Goal: Find specific page/section: Find specific page/section

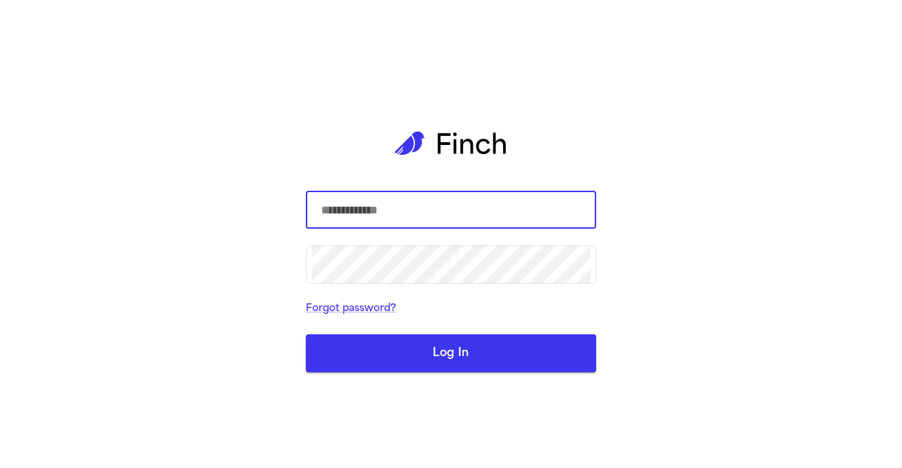
type input "**********"
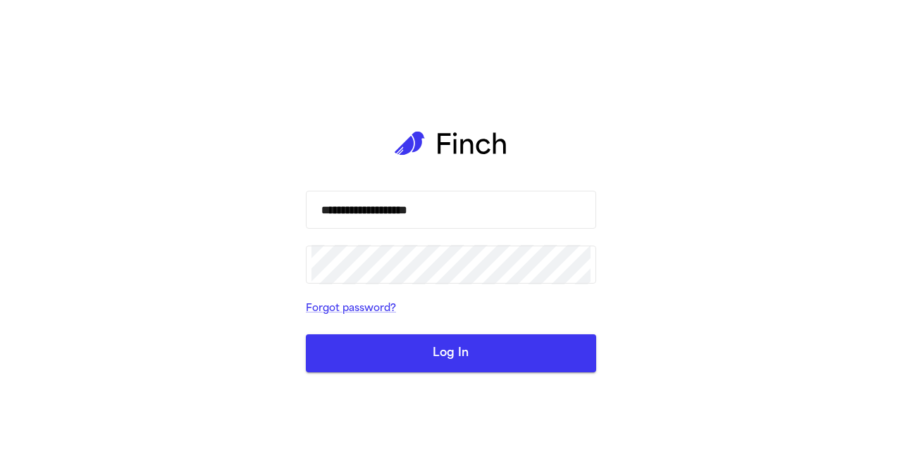
click at [441, 354] on button "Log In" at bounding box center [451, 354] width 290 height 38
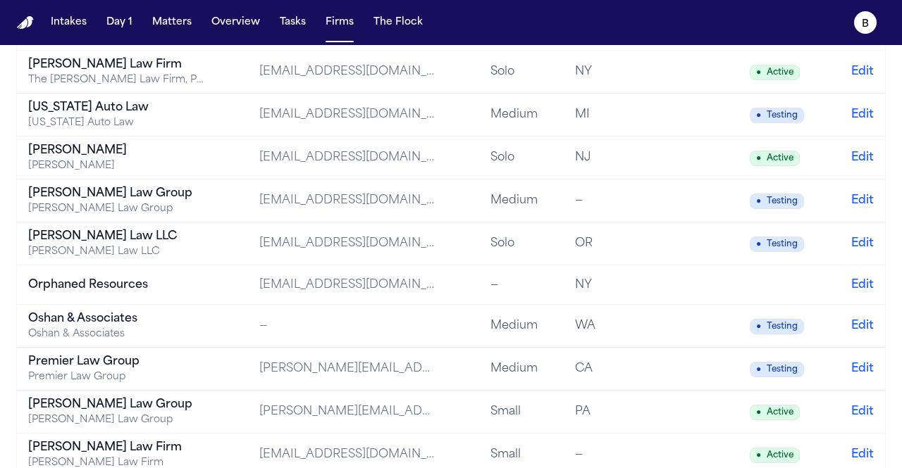
scroll to position [1767, 0]
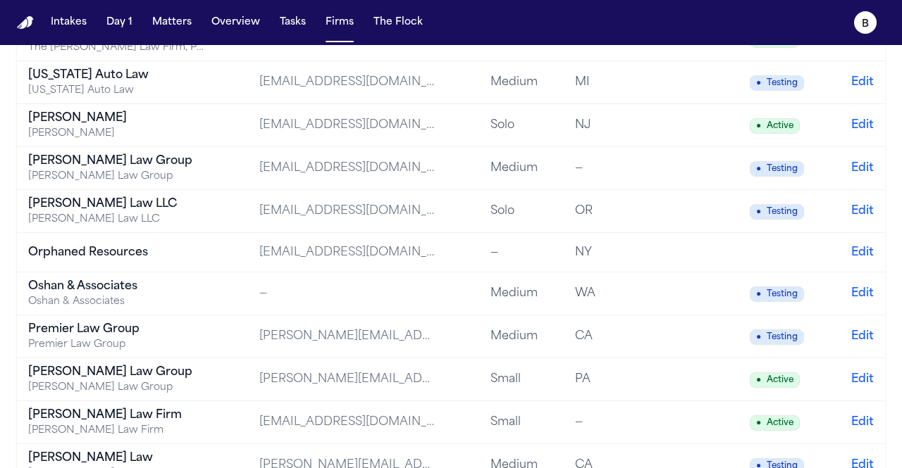
click at [172, 278] on div "Oshan & Associates" at bounding box center [116, 286] width 176 height 17
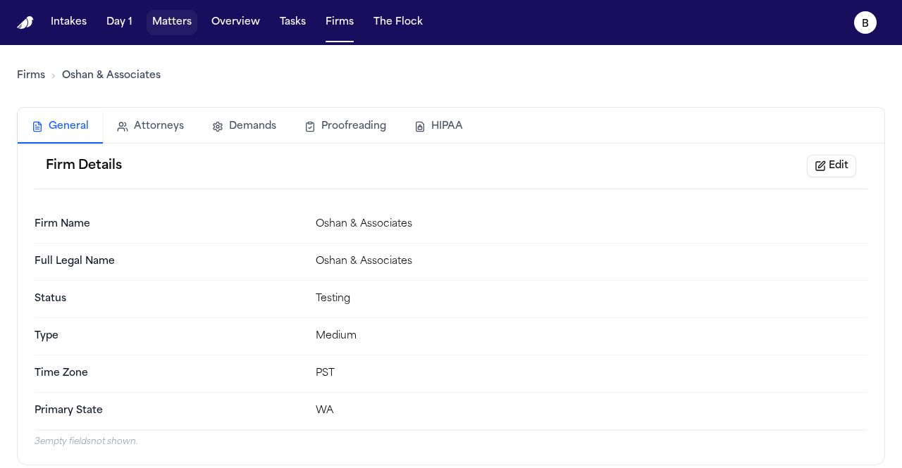
click at [158, 27] on button "Matters" at bounding box center [171, 22] width 51 height 25
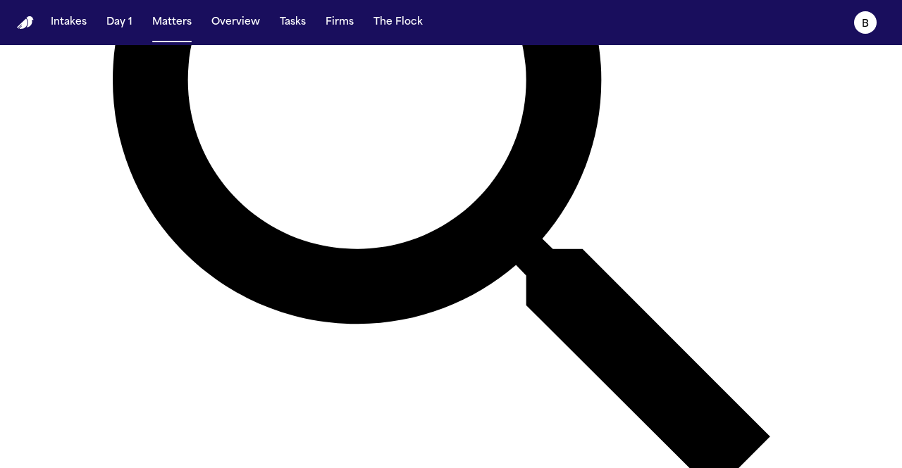
scroll to position [337, 0]
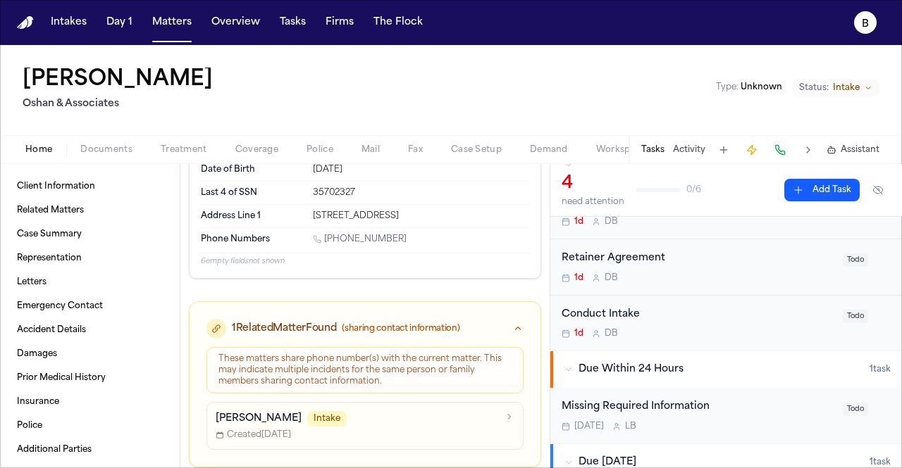
scroll to position [52, 0]
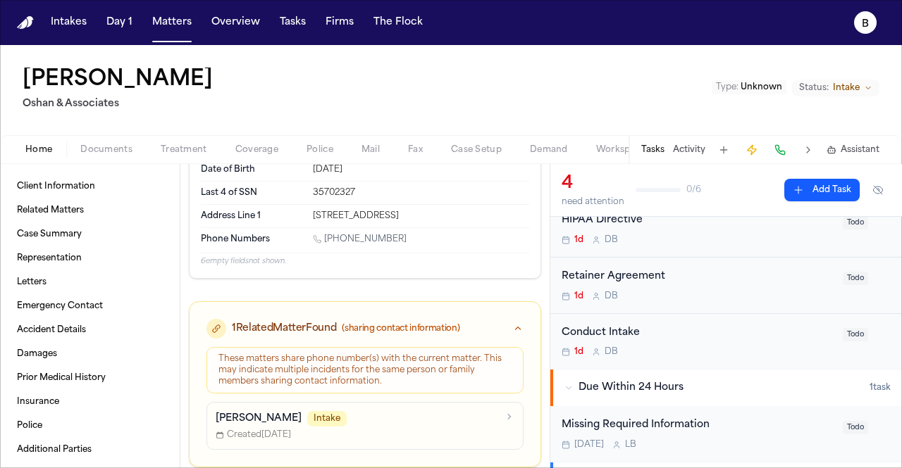
click at [190, 146] on span "Treatment" at bounding box center [184, 149] width 46 height 11
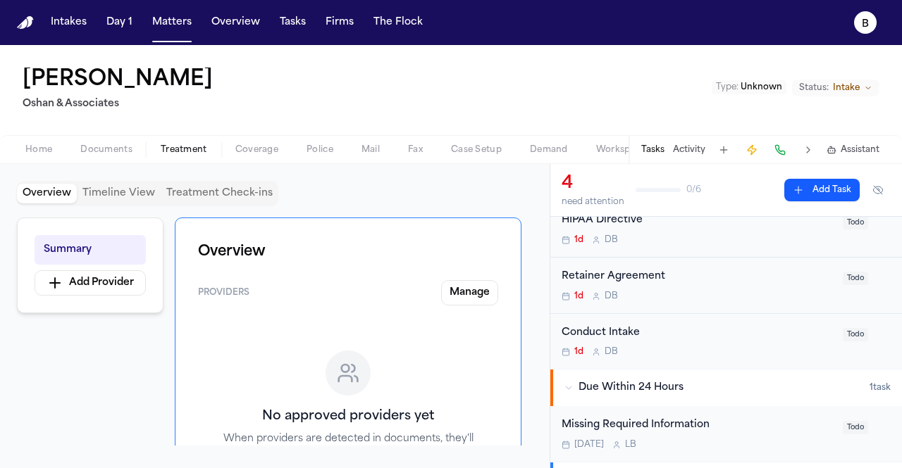
click at [123, 146] on span "Documents" at bounding box center [106, 149] width 52 height 11
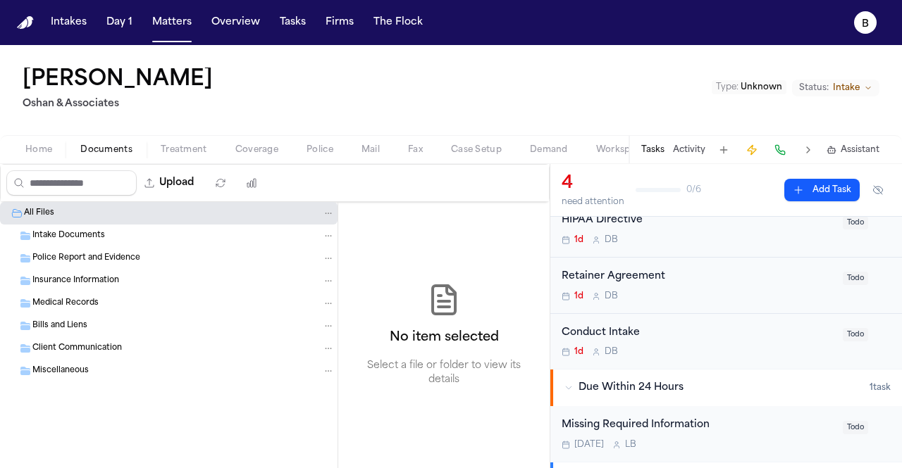
click at [131, 230] on div "Intake Documents" at bounding box center [183, 236] width 302 height 13
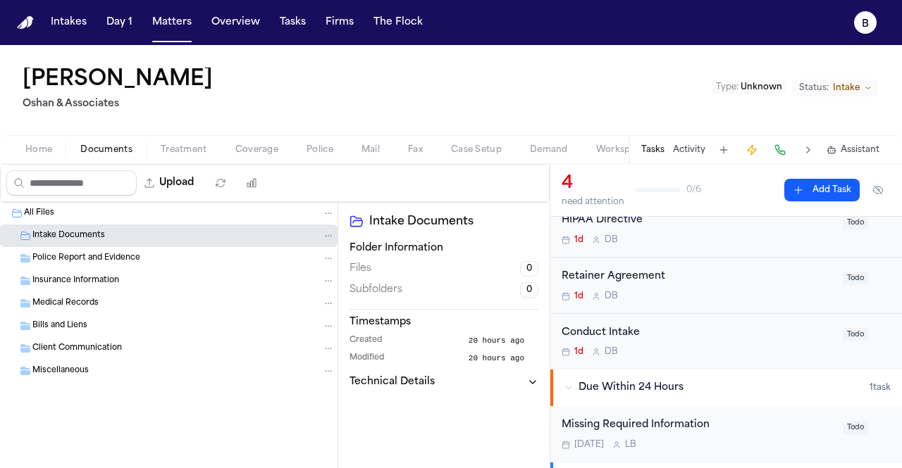
click at [142, 247] on div "Police Report and Evidence" at bounding box center [168, 258] width 337 height 23
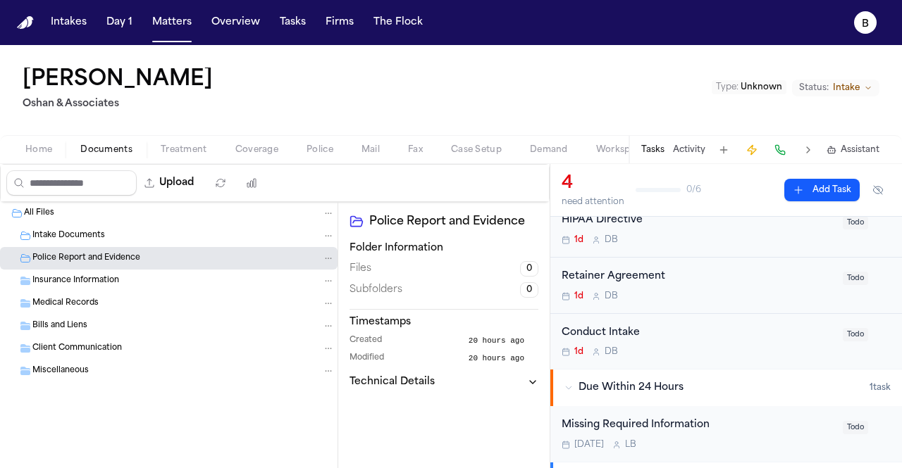
click at [145, 270] on div "Insurance Information" at bounding box center [168, 281] width 337 height 23
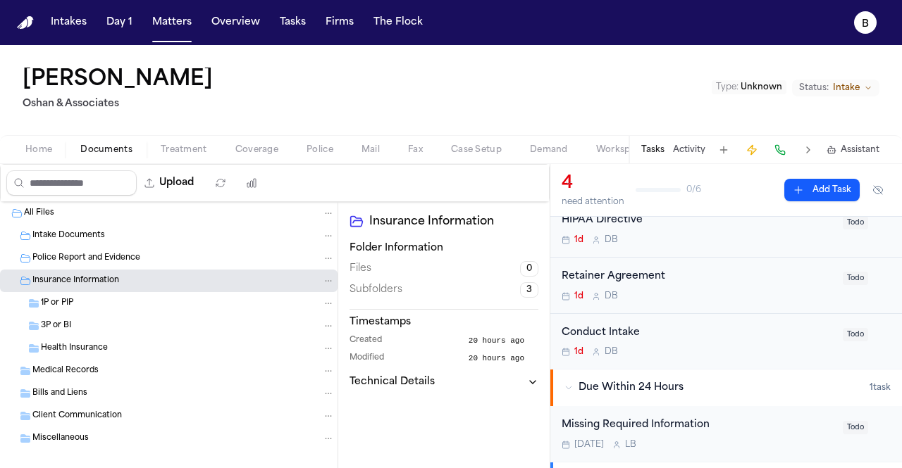
click at [134, 307] on div "1P or PIP" at bounding box center [188, 303] width 294 height 13
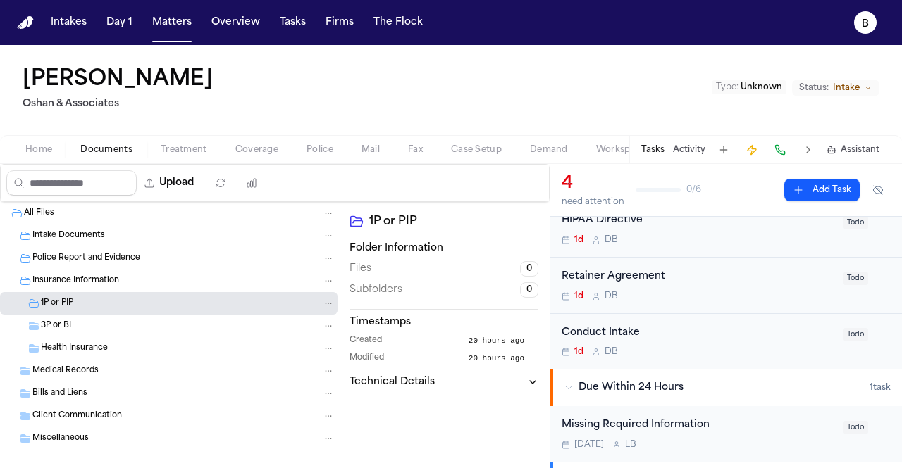
click at [123, 338] on div "Health Insurance" at bounding box center [168, 348] width 337 height 23
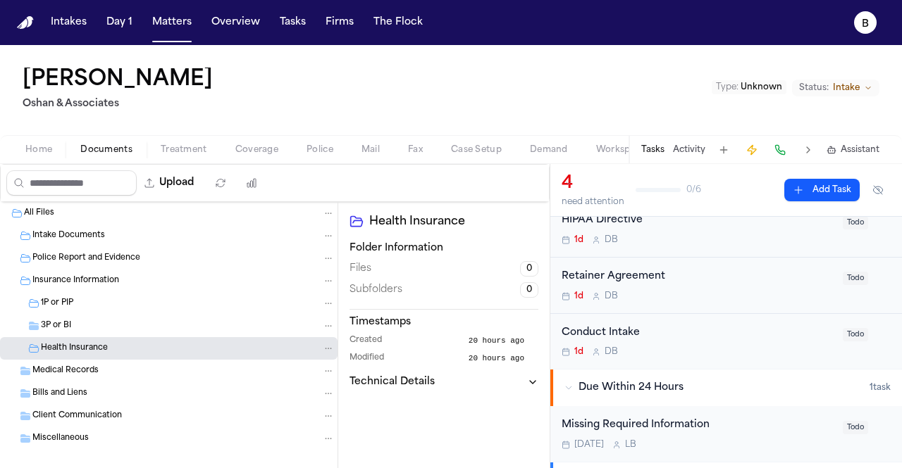
click at [119, 318] on div "3P or BI" at bounding box center [168, 326] width 337 height 23
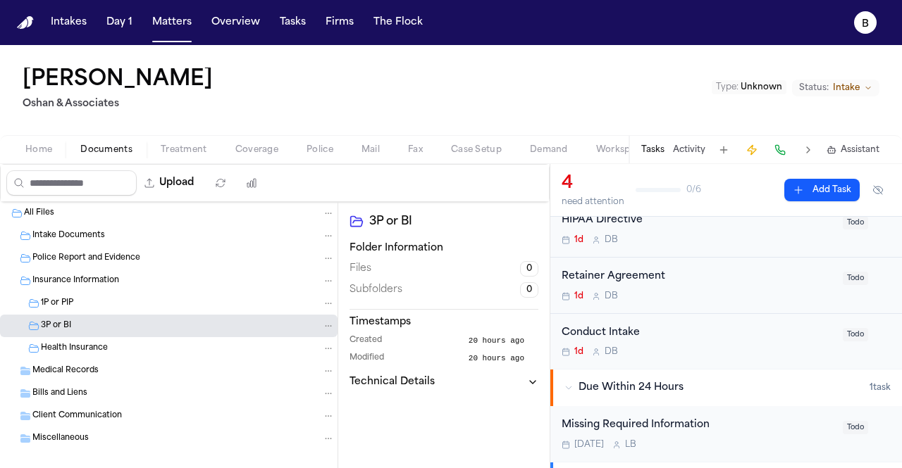
scroll to position [13, 0]
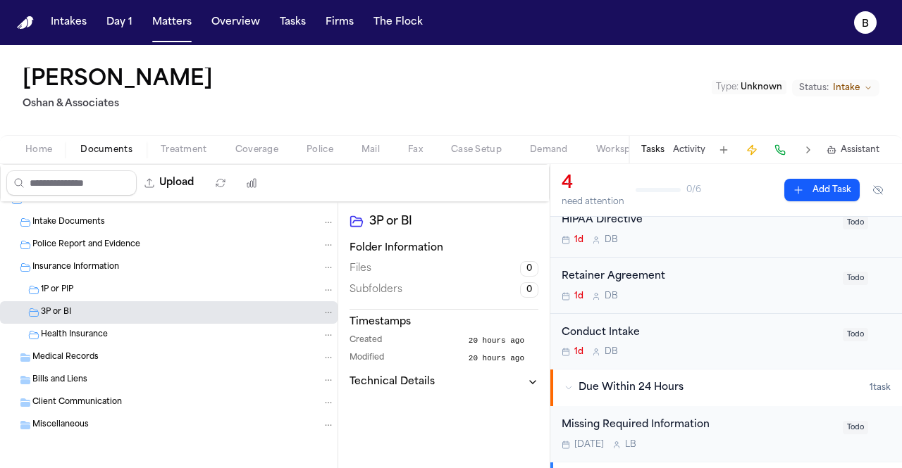
click at [110, 354] on div "Medical Records" at bounding box center [183, 357] width 302 height 13
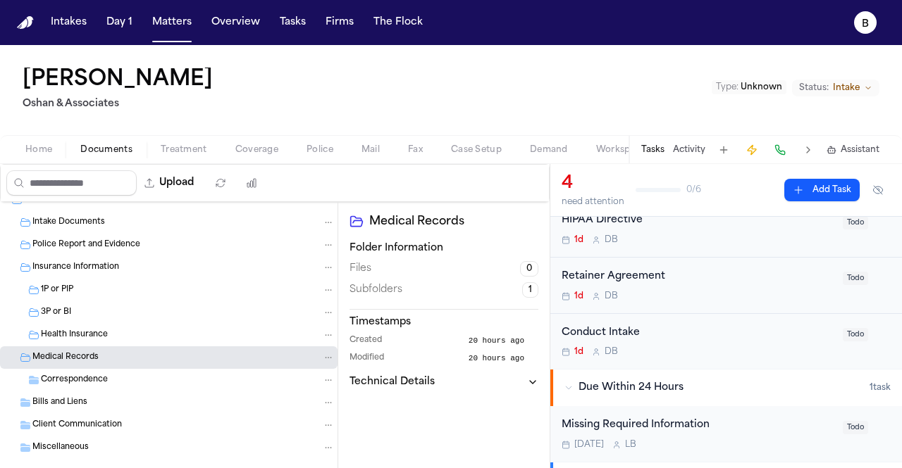
click at [102, 381] on span "Correspondence" at bounding box center [74, 381] width 67 height 12
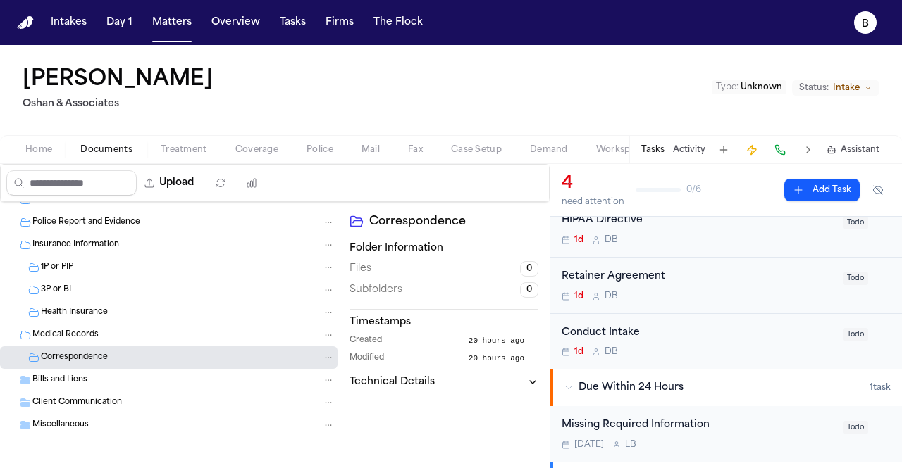
scroll to position [0, 100]
